Goal: Navigation & Orientation: Find specific page/section

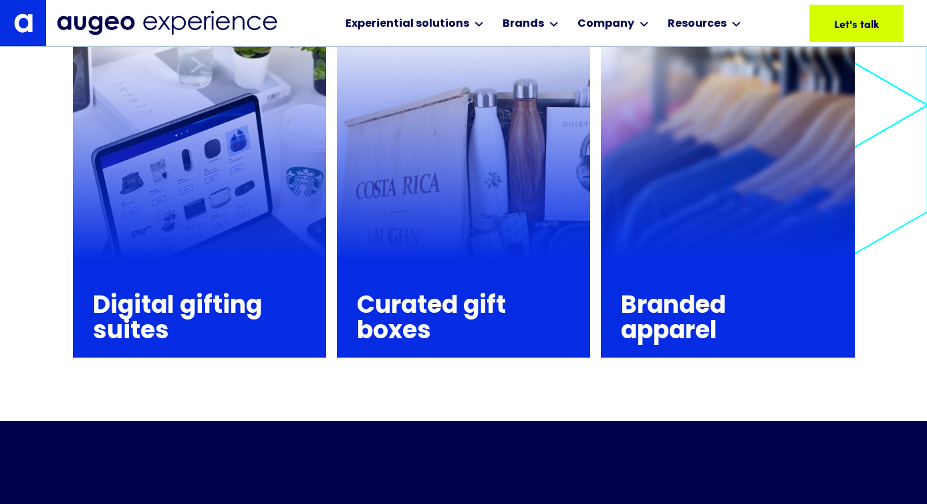
scroll to position [1760, 0]
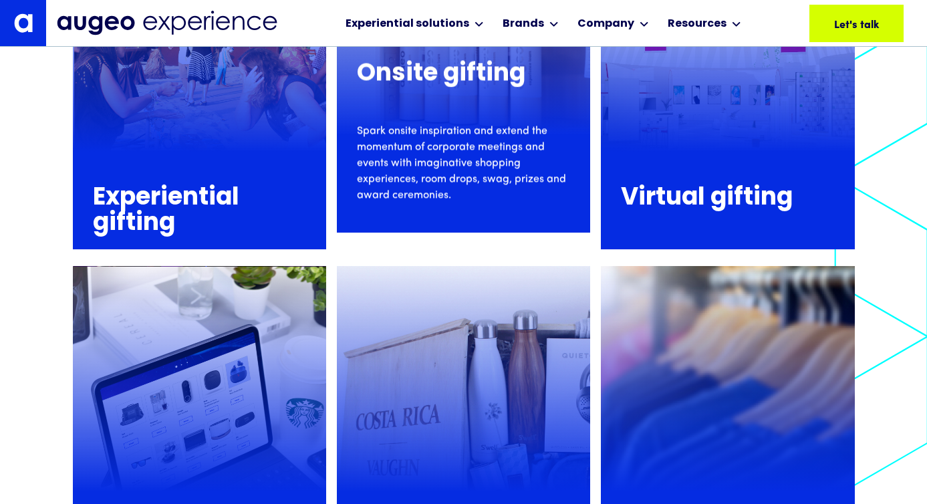
click at [462, 138] on p "Spark onsite inspiration and extend the momentum of corporate meetings and even…" at bounding box center [463, 164] width 213 height 80
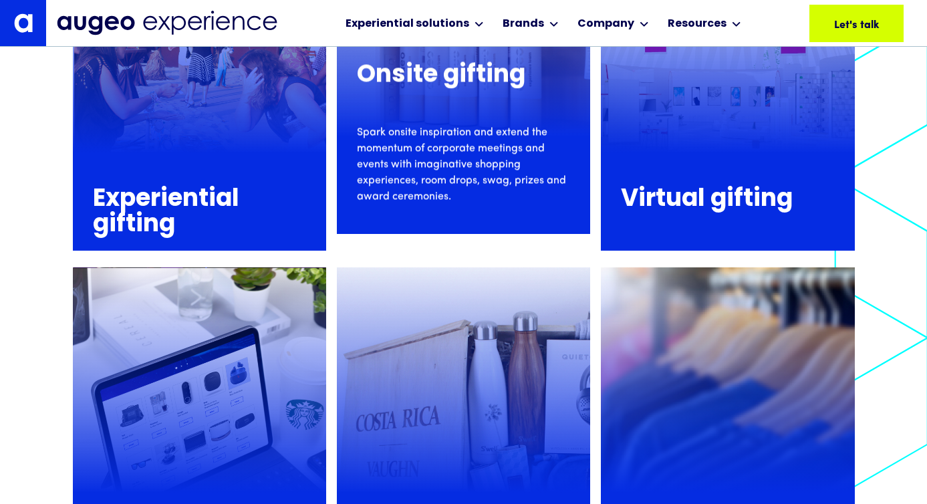
scroll to position [1526, 0]
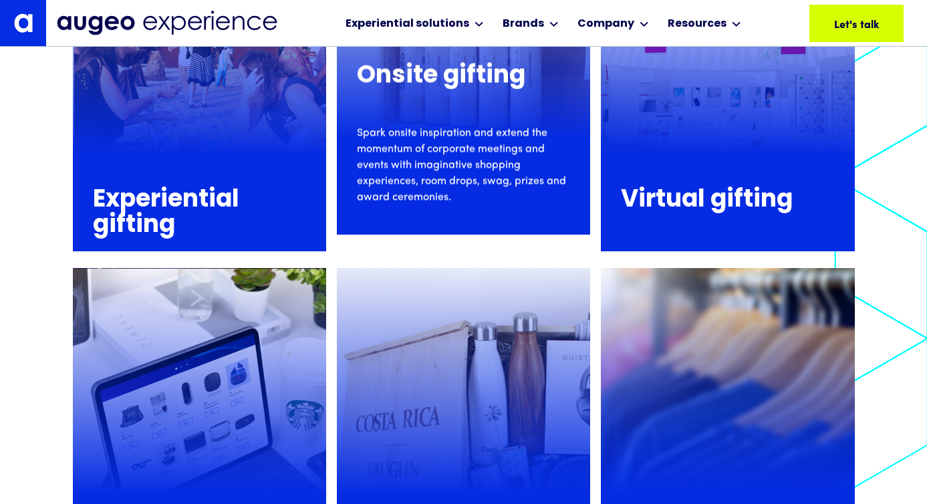
click at [470, 85] on h3 "Onsite gifting" at bounding box center [463, 76] width 213 height 25
click at [473, 169] on p "Spark onsite inspiration and extend the momentum of corporate meetings and even…" at bounding box center [463, 166] width 213 height 80
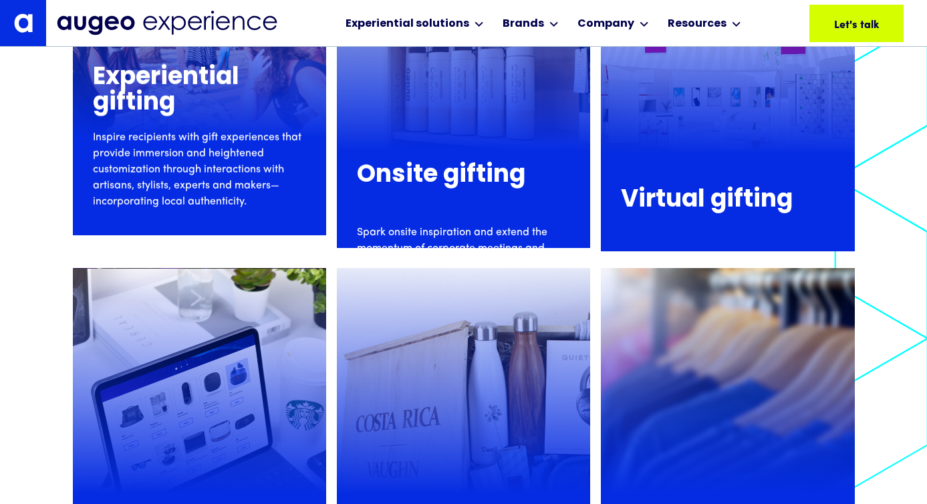
click at [187, 175] on p "Inspire recipients with gift experiences that provide immersion and heightened …" at bounding box center [199, 170] width 213 height 80
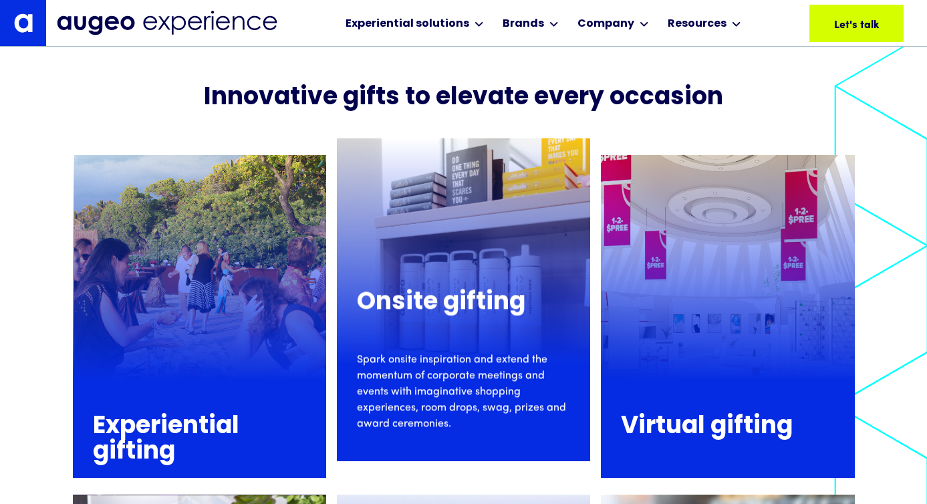
click at [438, 177] on div at bounding box center [463, 299] width 253 height 323
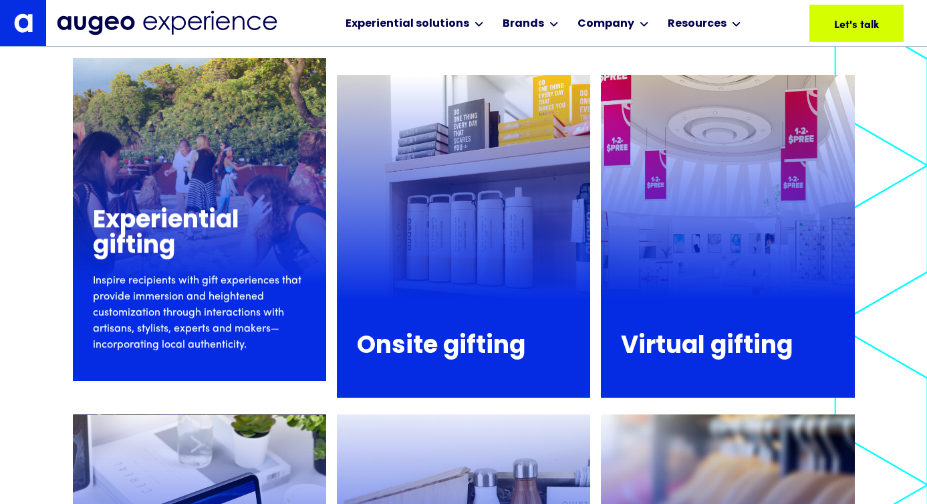
scroll to position [1381, 0]
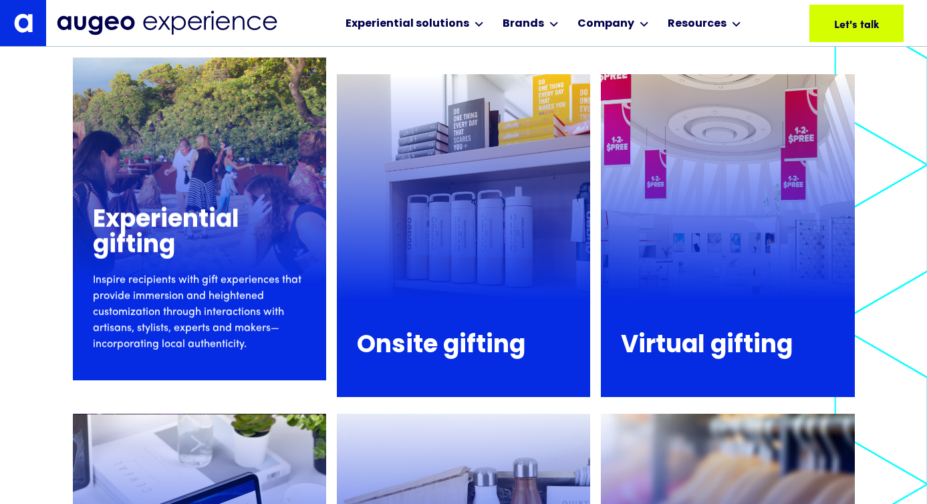
click at [178, 299] on p "Inspire recipients with gift experiences that provide immersion and heightened …" at bounding box center [199, 312] width 213 height 80
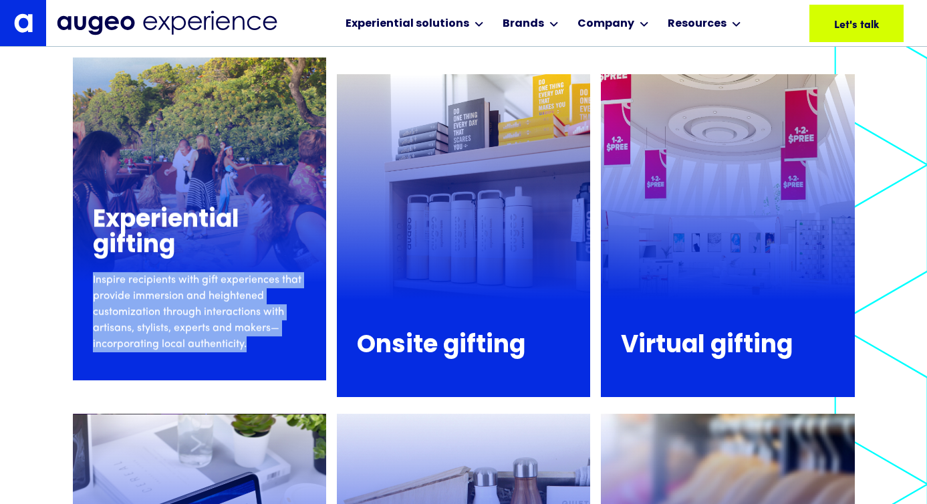
click at [178, 299] on p "Inspire recipients with gift experiences that provide immersion and heightened …" at bounding box center [199, 312] width 213 height 80
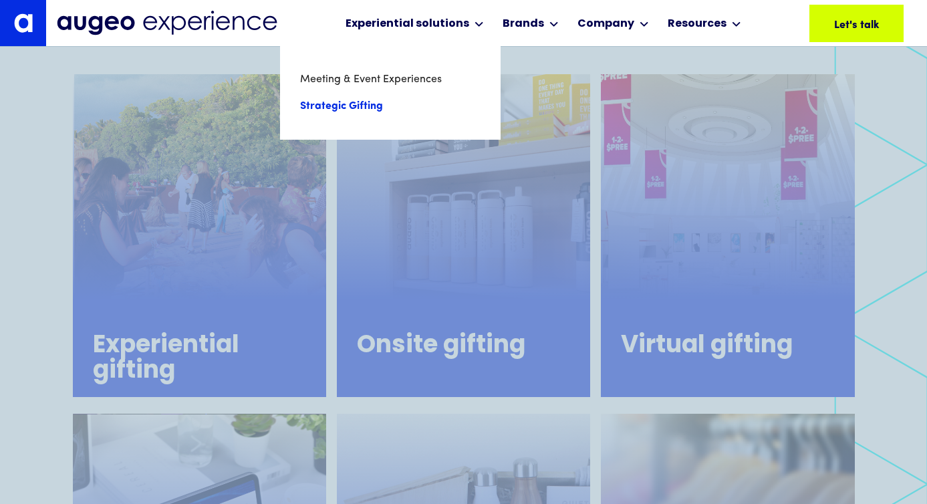
click at [365, 106] on link "Strategic Gifting" at bounding box center [390, 106] width 180 height 27
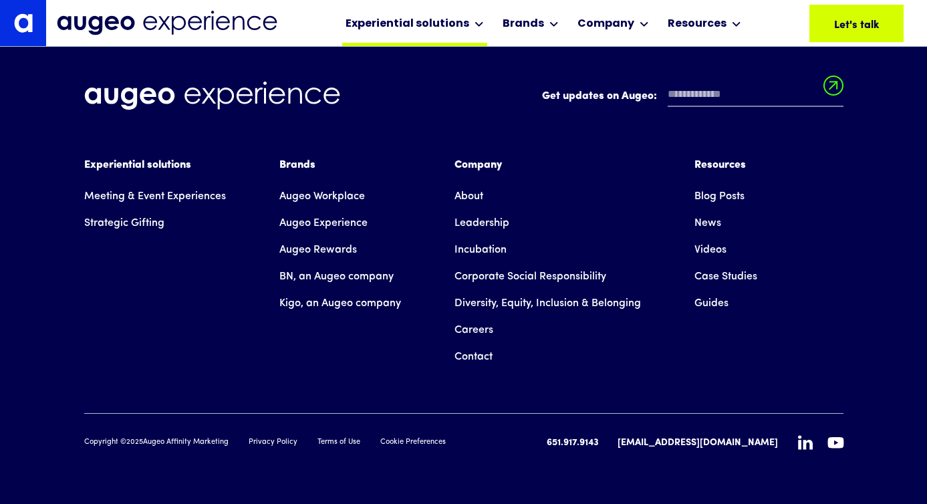
scroll to position [5136, 0]
click at [494, 216] on link "Leadership" at bounding box center [481, 223] width 55 height 27
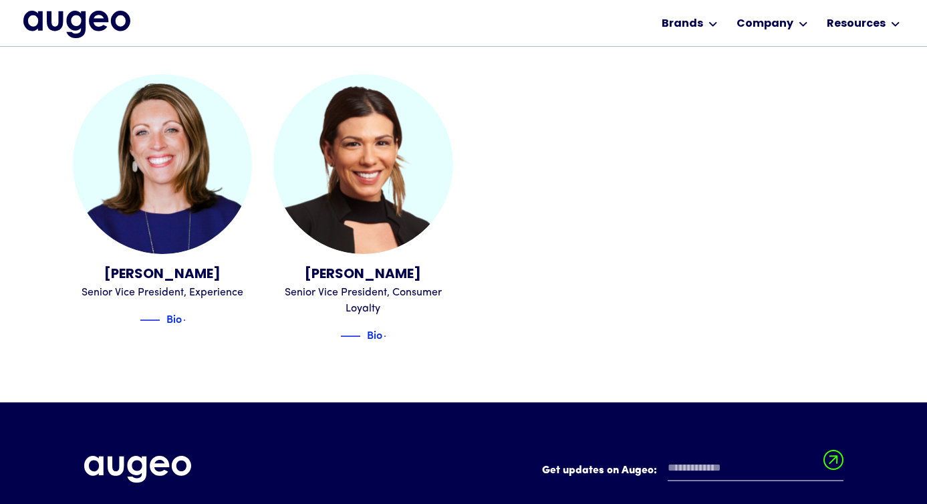
scroll to position [1660, 0]
